Goal: Task Accomplishment & Management: Manage account settings

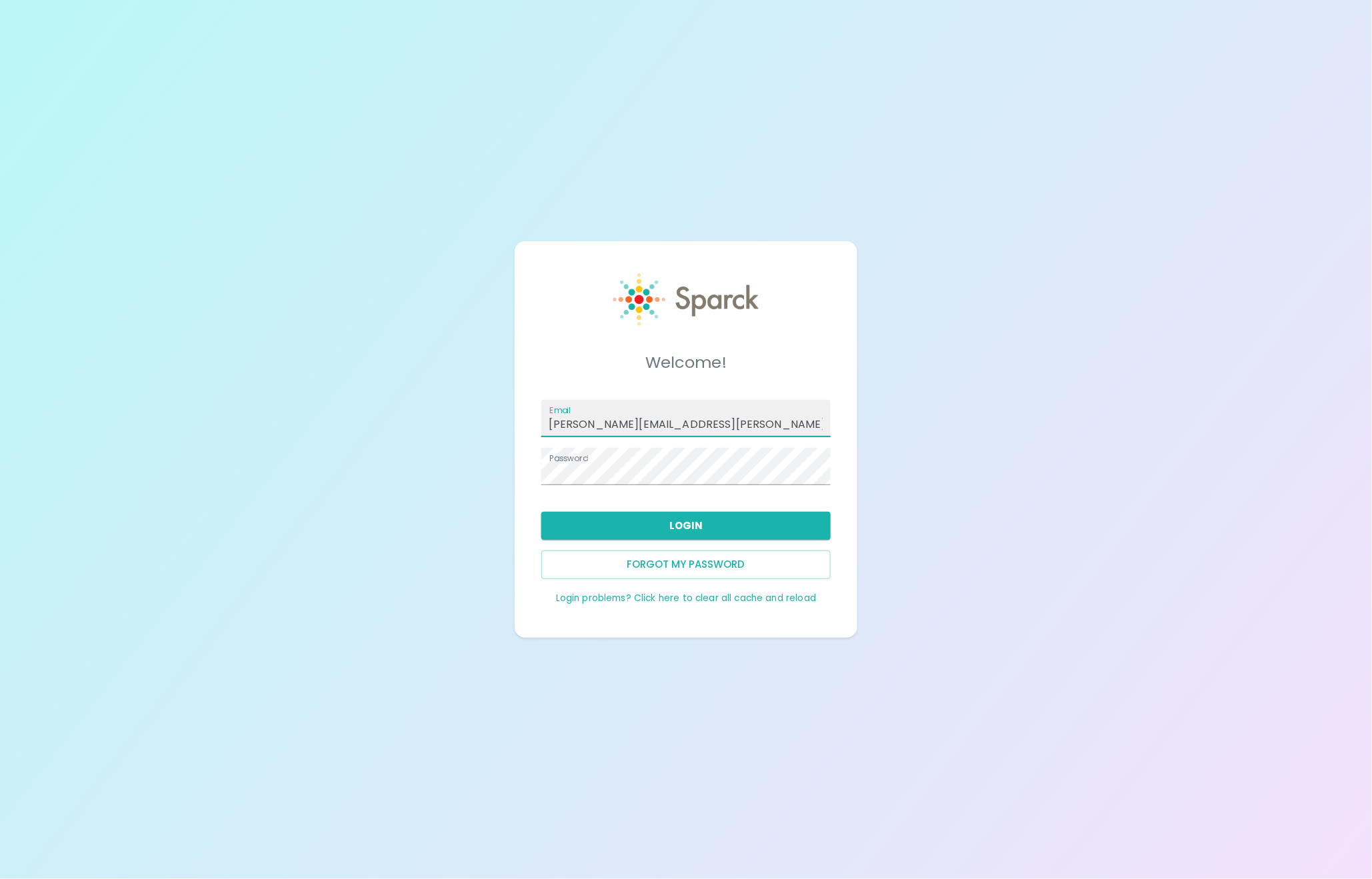
click at [756, 433] on input "ron.thornburg+411admin@sparckco.com" at bounding box center [686, 418] width 290 height 37
type input "admin@sparckco.com"
click at [663, 526] on button "Login" at bounding box center [686, 526] width 290 height 28
click at [666, 530] on button "Login" at bounding box center [686, 526] width 290 height 28
click at [641, 595] on link "Login problems? Click here to clear all cache and reload" at bounding box center [685, 599] width 260 height 13
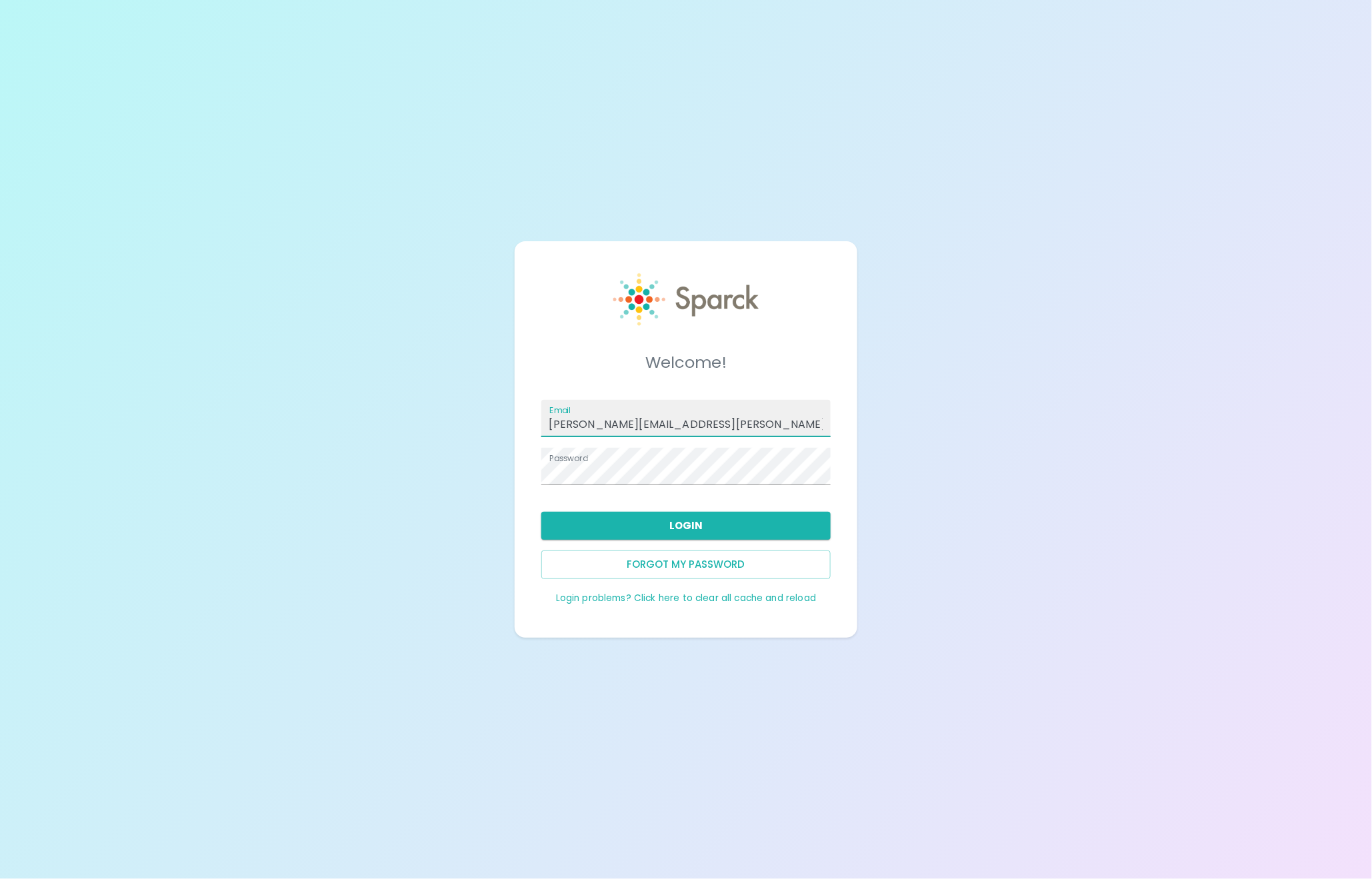
click at [760, 434] on input "ron.thornburg+411admin@sparckco.com" at bounding box center [686, 418] width 290 height 37
type input "admin@sparckco.com"
click at [715, 528] on button "Login" at bounding box center [686, 526] width 290 height 28
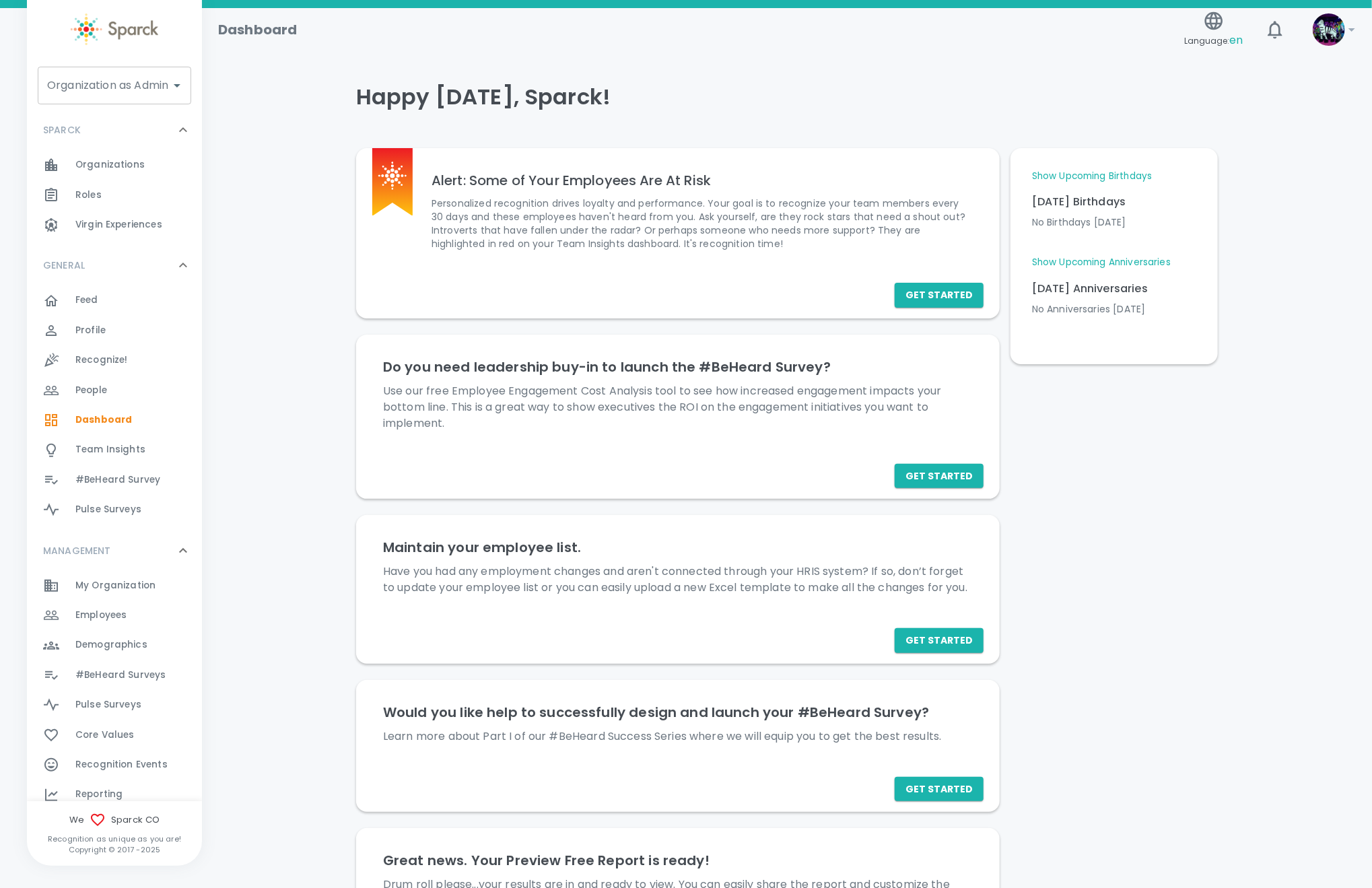
click at [127, 79] on div "Organization as Admin Organization as Admin" at bounding box center [114, 85] width 153 height 38
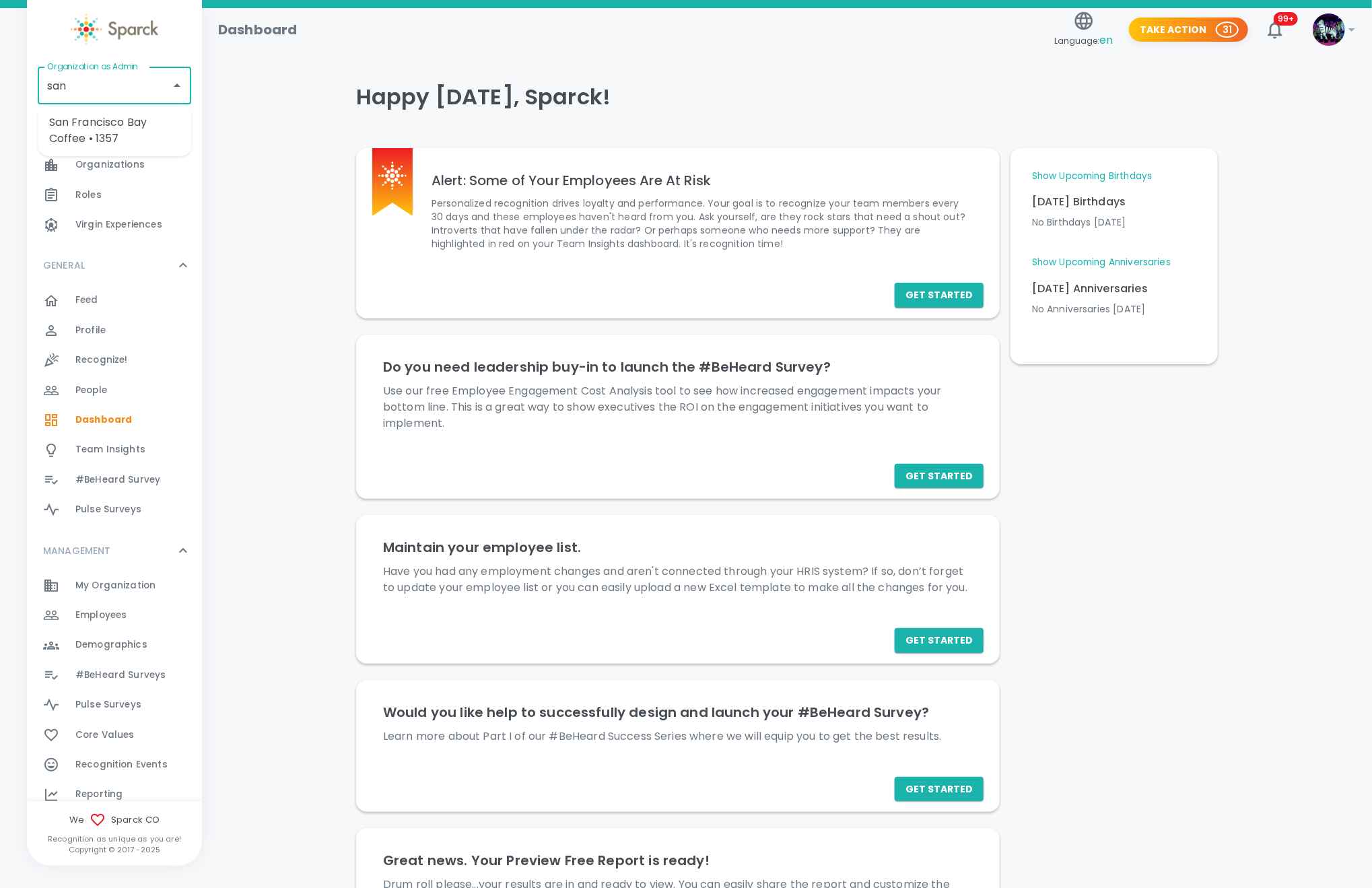
click at [133, 129] on li "San Francisco Bay Coffee • 1357" at bounding box center [115, 131] width 153 height 40
type input "San Francisco Bay Coffee • 1357"
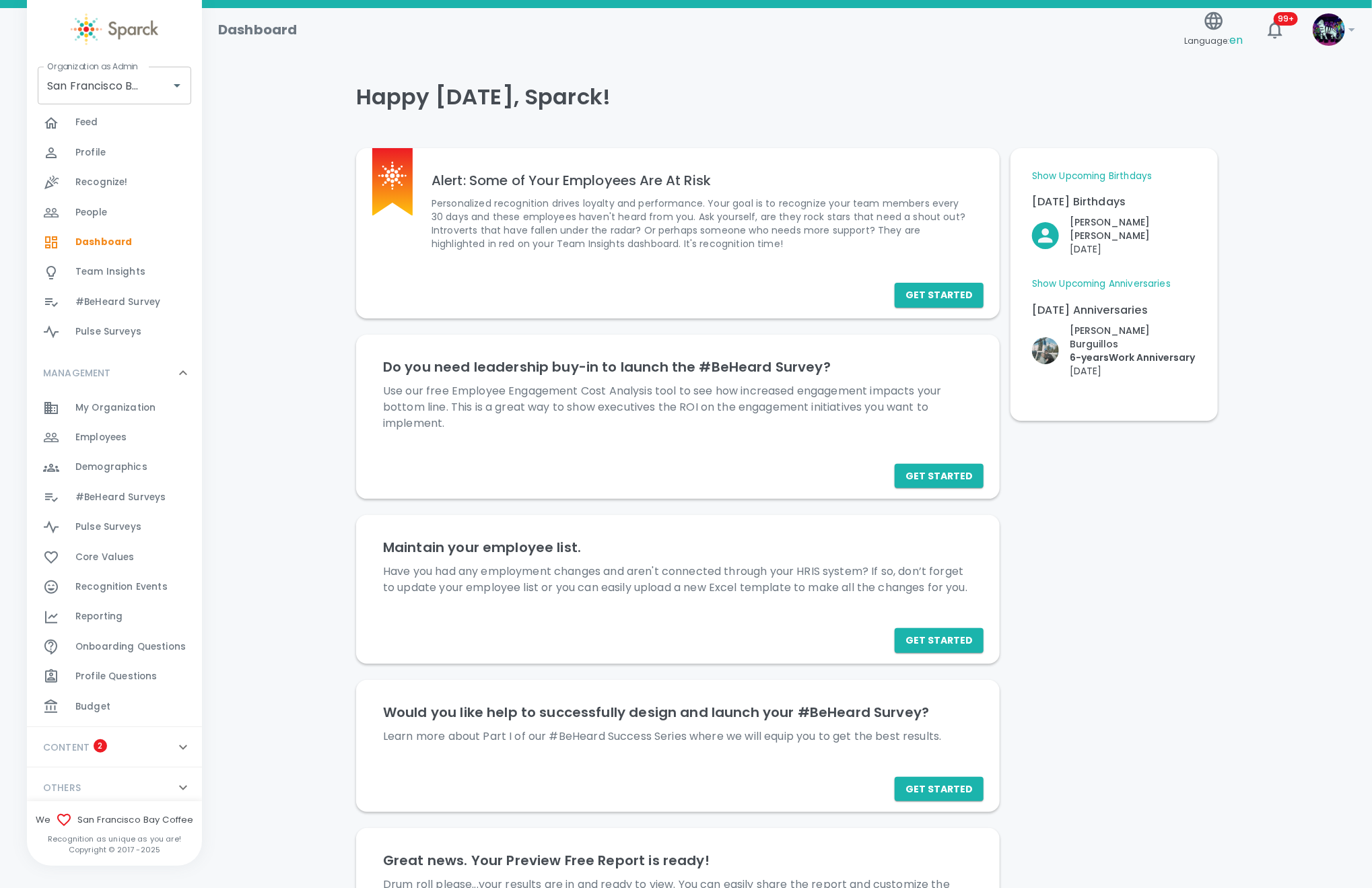
scroll to position [179, 0]
click at [119, 696] on div "Budget 0" at bounding box center [139, 706] width 127 height 19
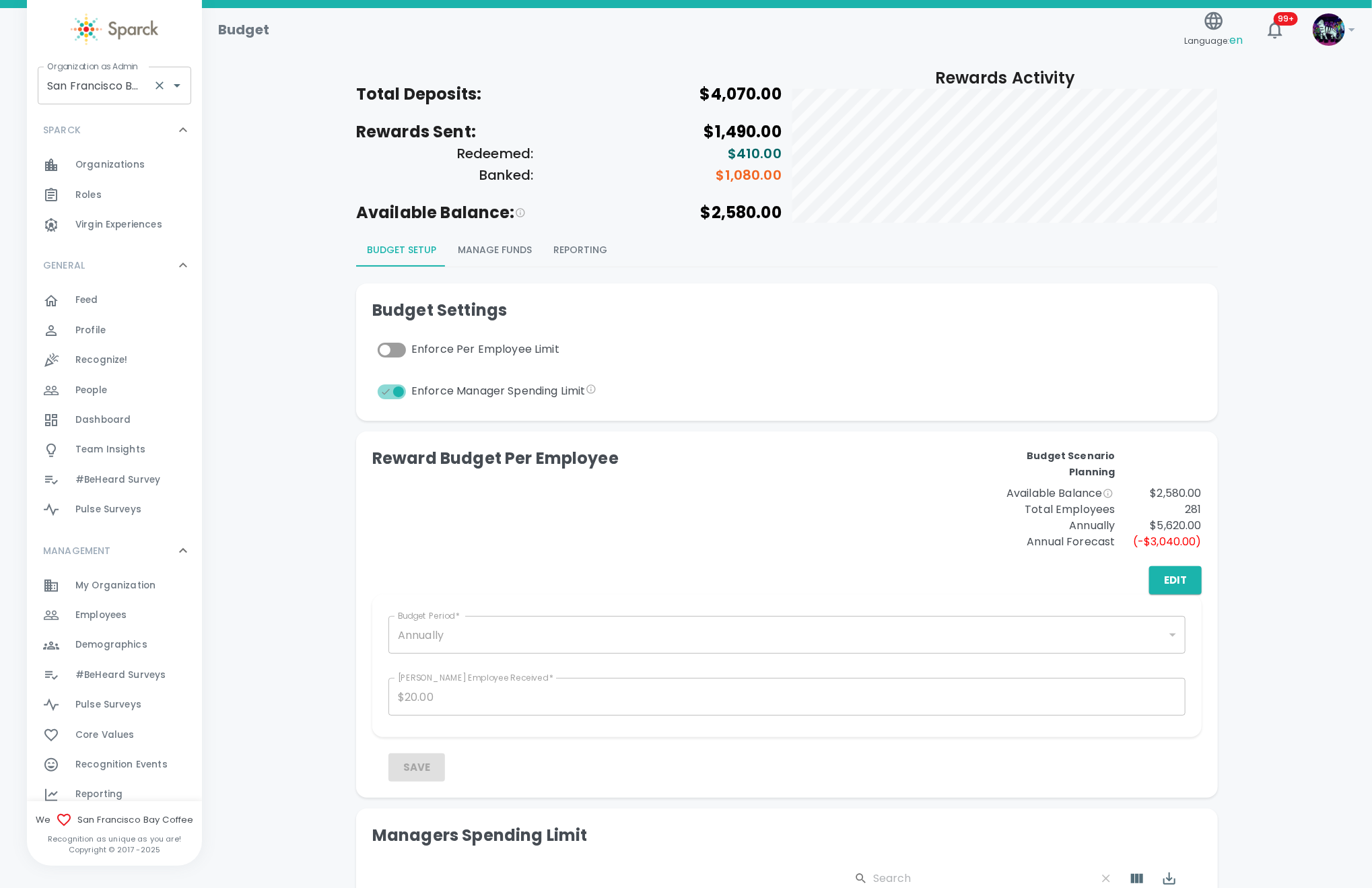
click at [81, 80] on input "San Francisco Bay Coffee • 1357" at bounding box center [95, 86] width 103 height 26
click at [91, 118] on li "Luxer One • 727" at bounding box center [115, 123] width 153 height 24
type input "Luxer One • 727"
click at [488, 248] on button "Manage Funds" at bounding box center [495, 250] width 95 height 32
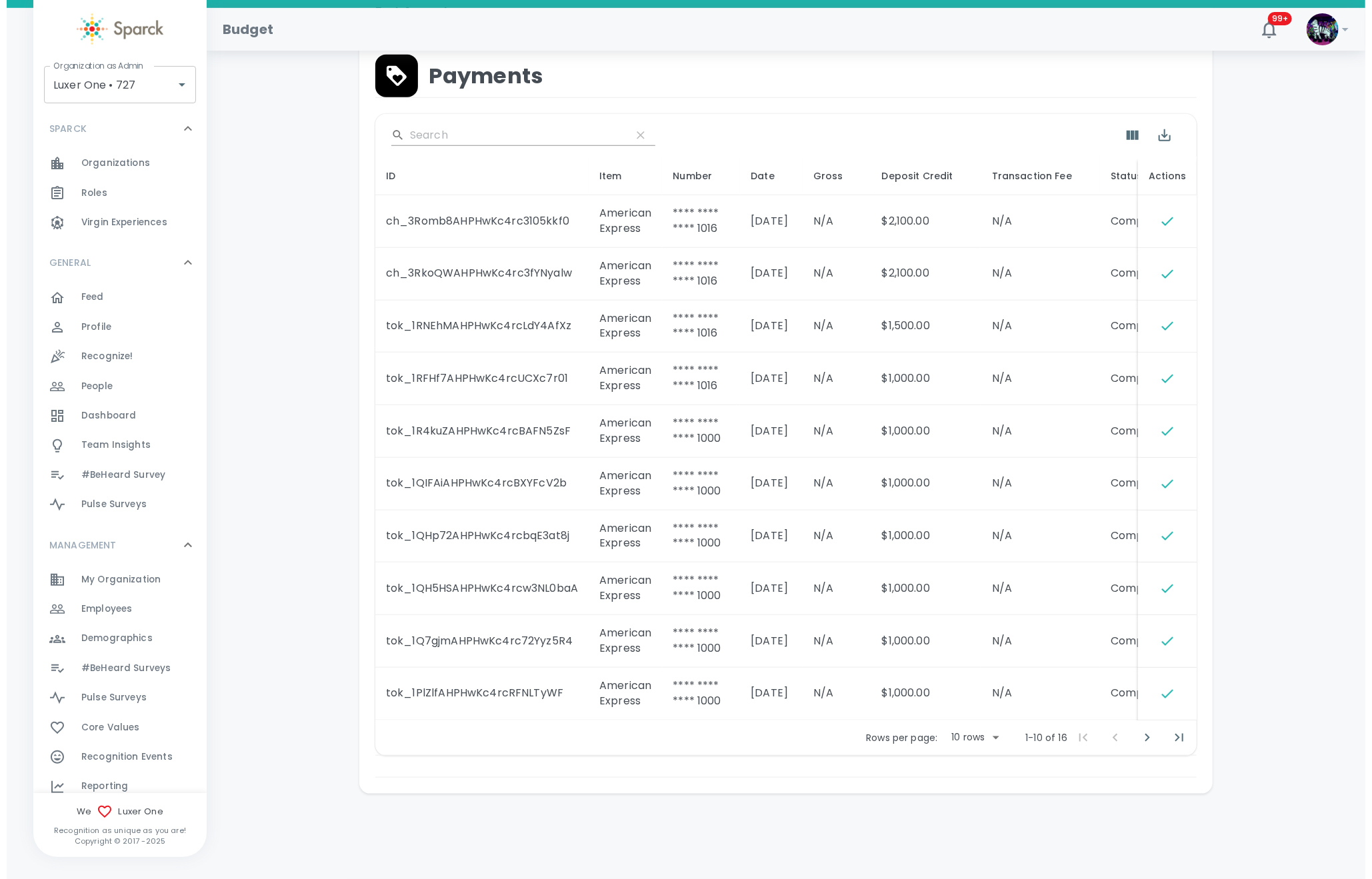
scroll to position [646, 0]
click at [992, 738] on body "Skip Navigation Budget 99+ ! Organization as Admin Luxer One • 727 Organization…" at bounding box center [686, 118] width 1372 height 1521
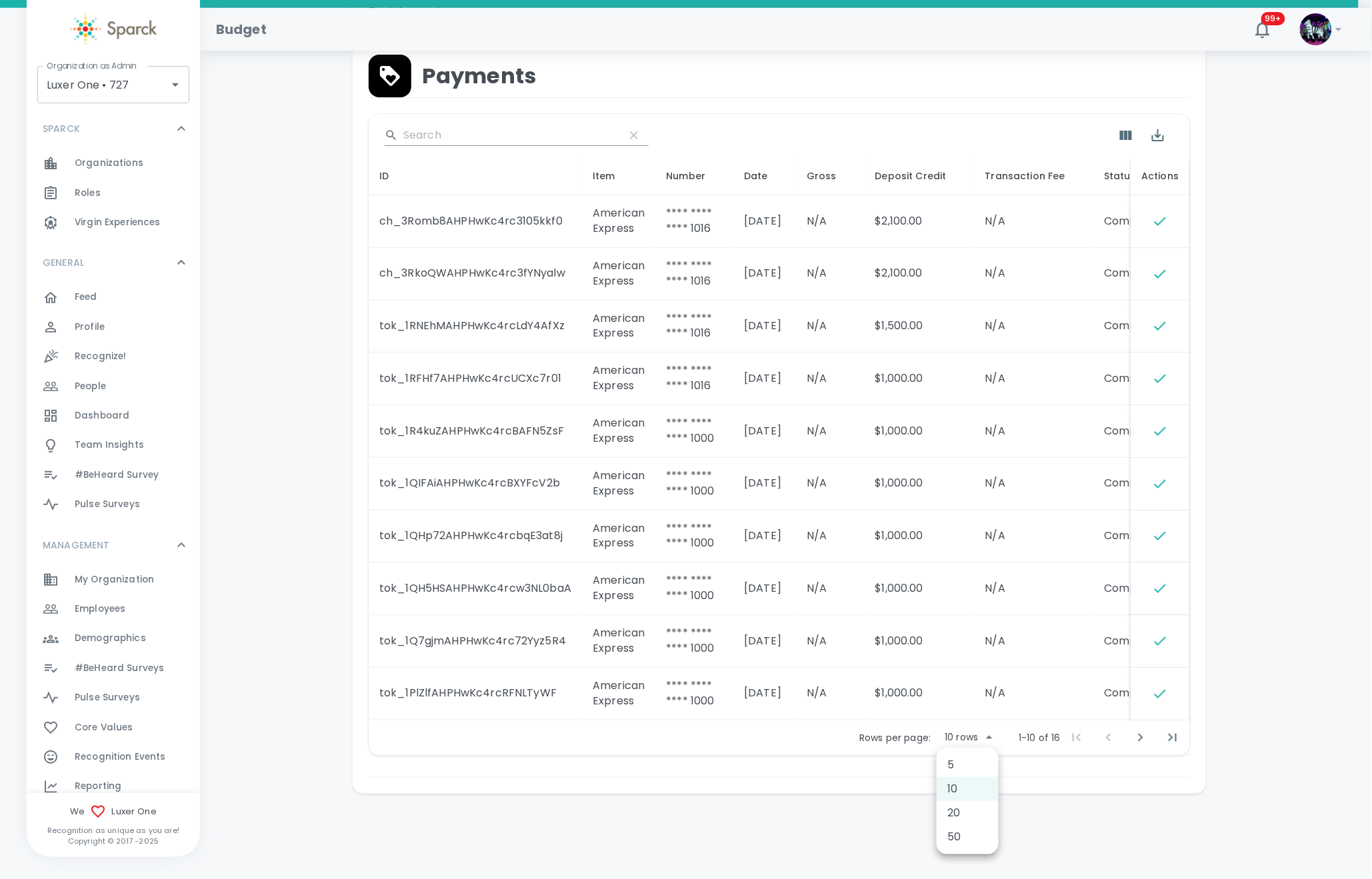
click at [982, 835] on li "50" at bounding box center [968, 837] width 62 height 24
type input "50"
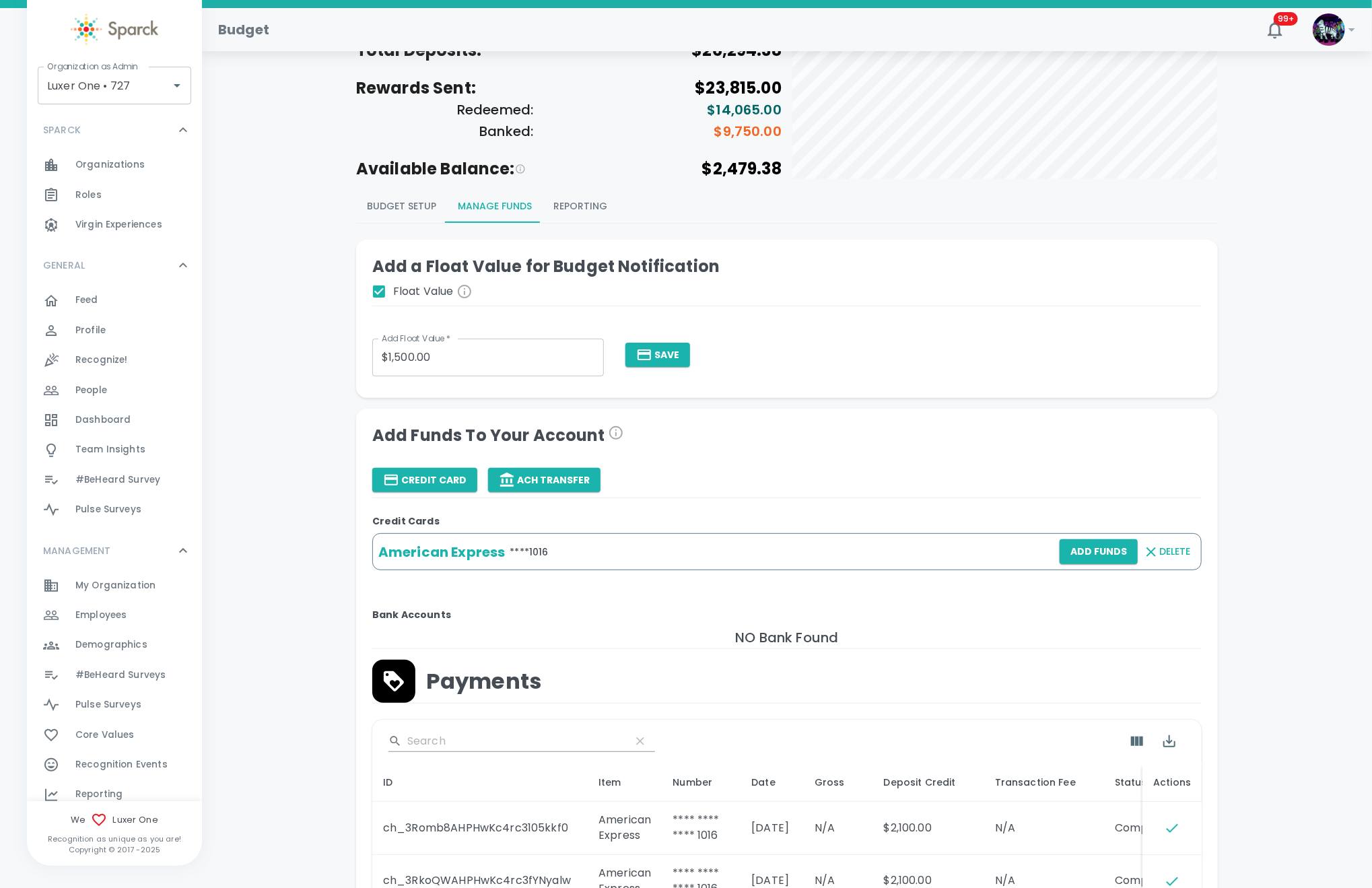
scroll to position [0, 0]
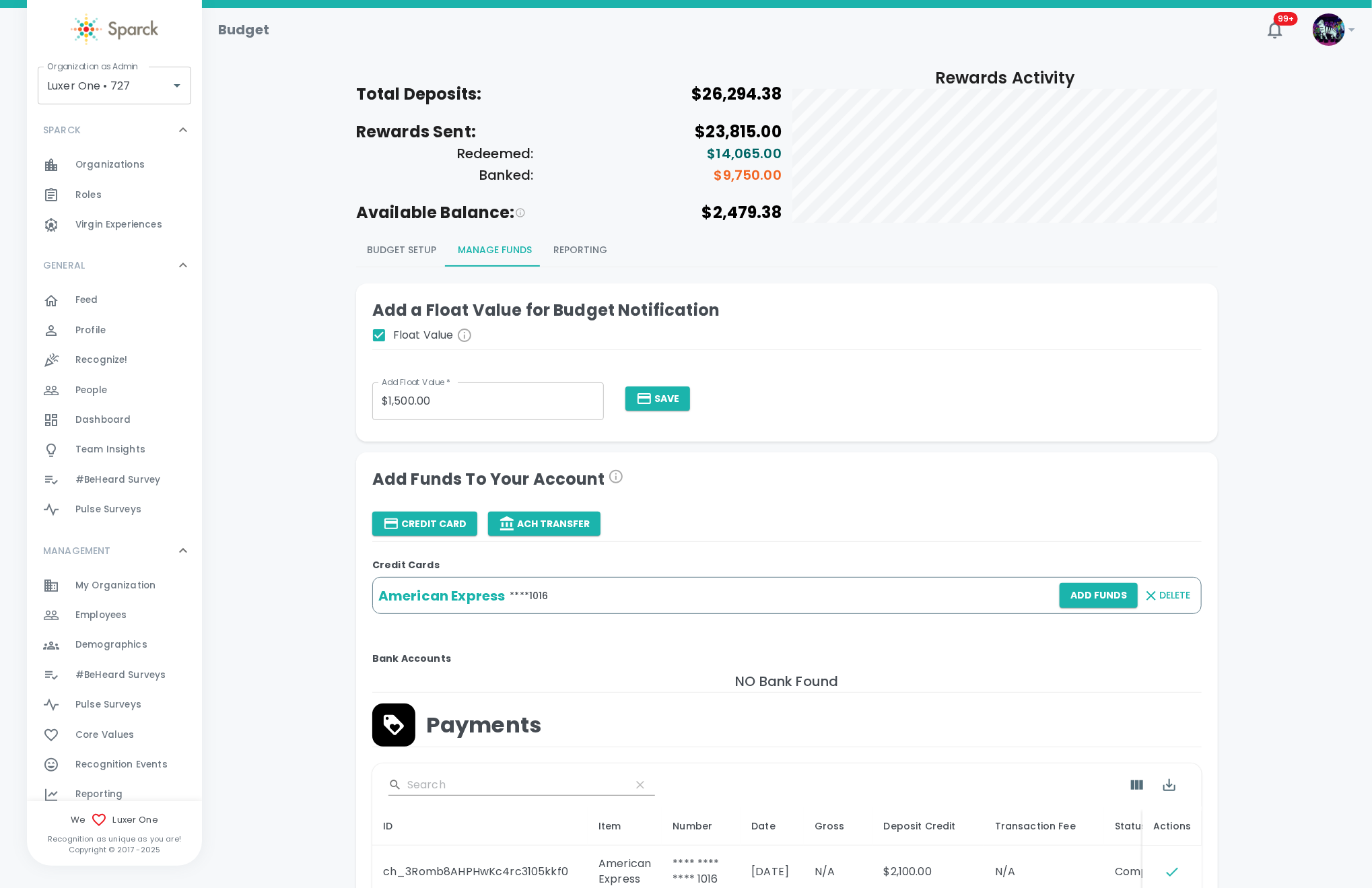
click at [627, 99] on h5 "$26,294.38" at bounding box center [674, 94] width 212 height 22
